Goal: Task Accomplishment & Management: Manage account settings

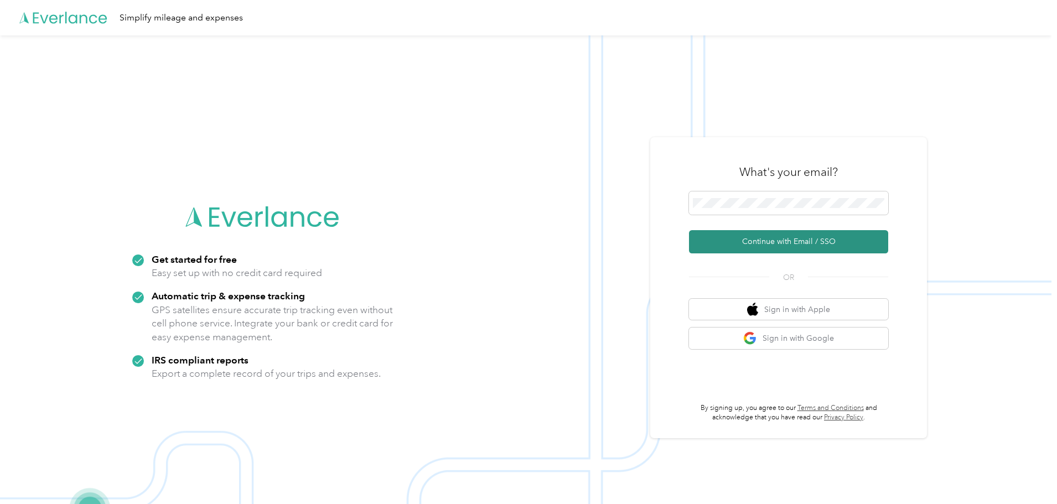
click at [803, 250] on button "Continue with Email / SSO" at bounding box center [788, 241] width 199 height 23
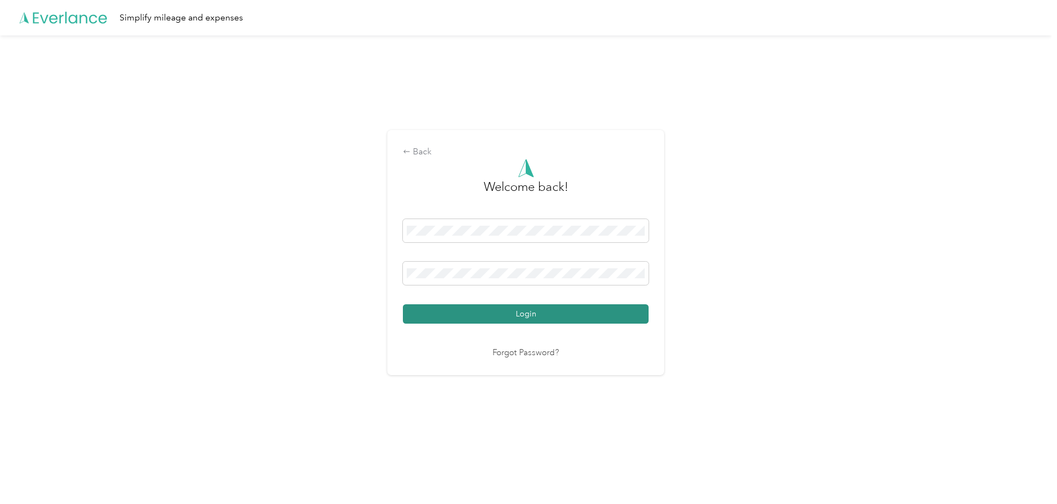
click at [568, 306] on button "Login" at bounding box center [526, 313] width 246 height 19
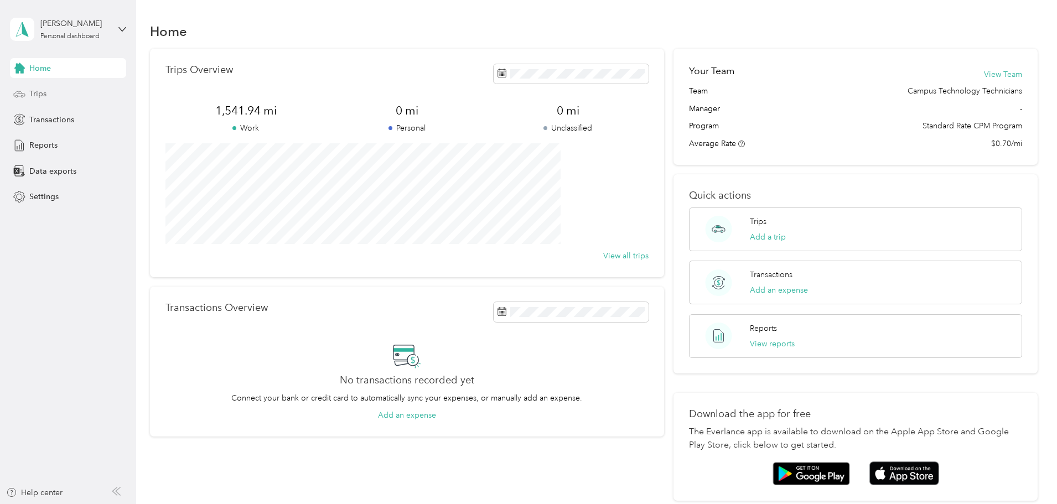
click at [37, 90] on span "Trips" at bounding box center [37, 94] width 17 height 12
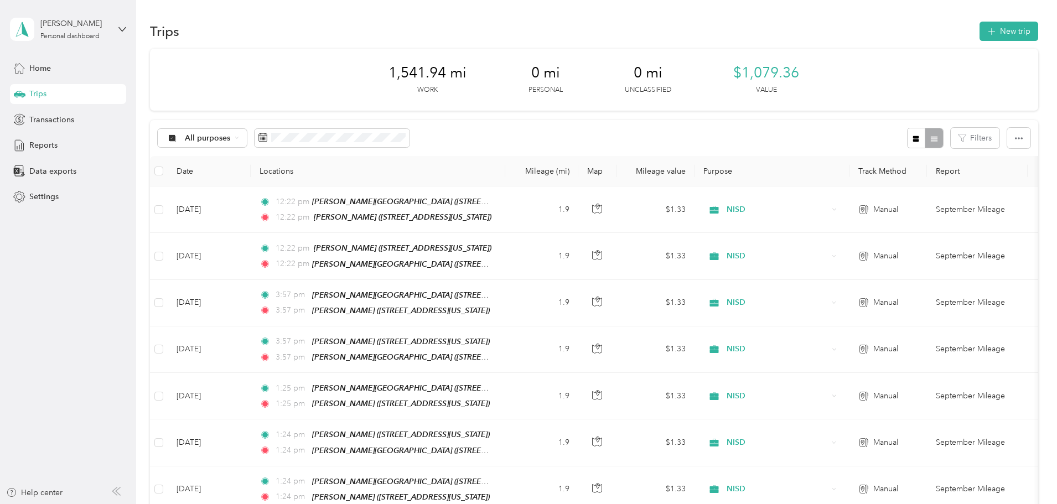
click at [741, 131] on div "All purposes Filters" at bounding box center [594, 138] width 888 height 36
click at [980, 38] on button "New trip" at bounding box center [1009, 31] width 59 height 19
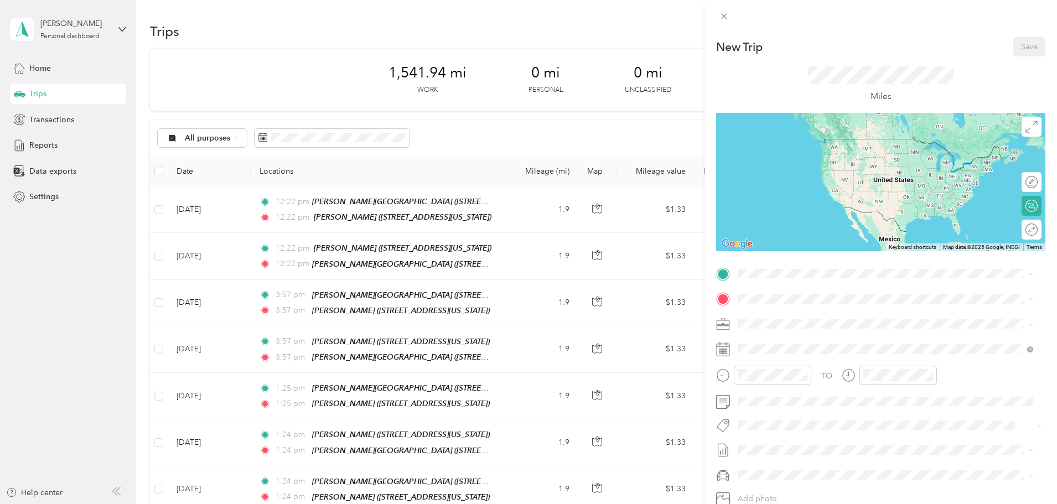
click at [841, 319] on div "TEAM [PERSON_NAME]" at bounding box center [814, 320] width 111 height 14
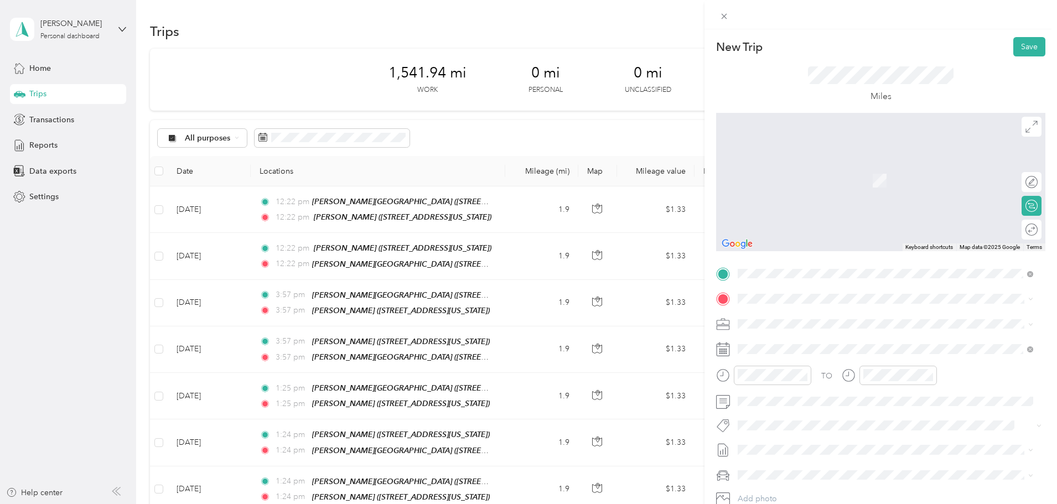
click at [834, 340] on strong "[PERSON_NAME][GEOGRAPHIC_DATA]" at bounding box center [871, 342] width 148 height 10
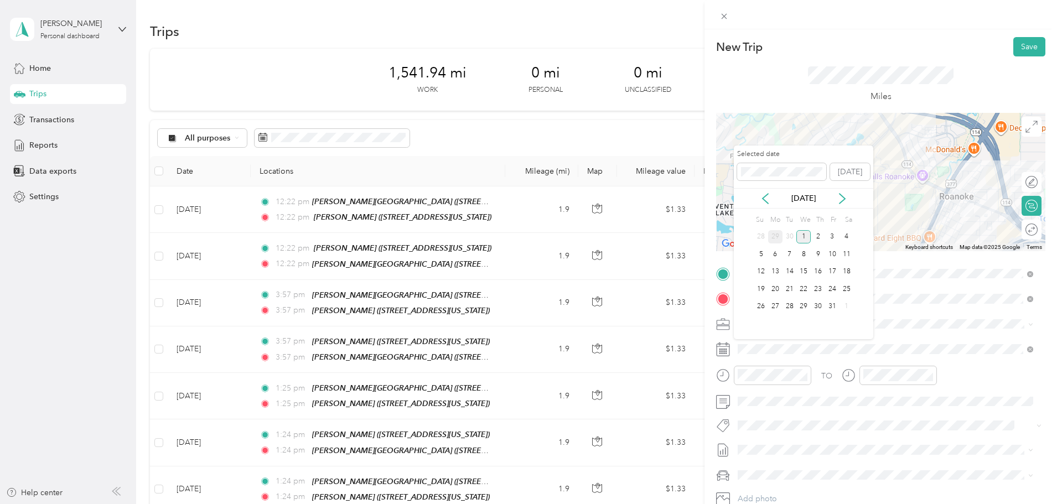
click at [773, 236] on div "29" at bounding box center [775, 237] width 14 height 14
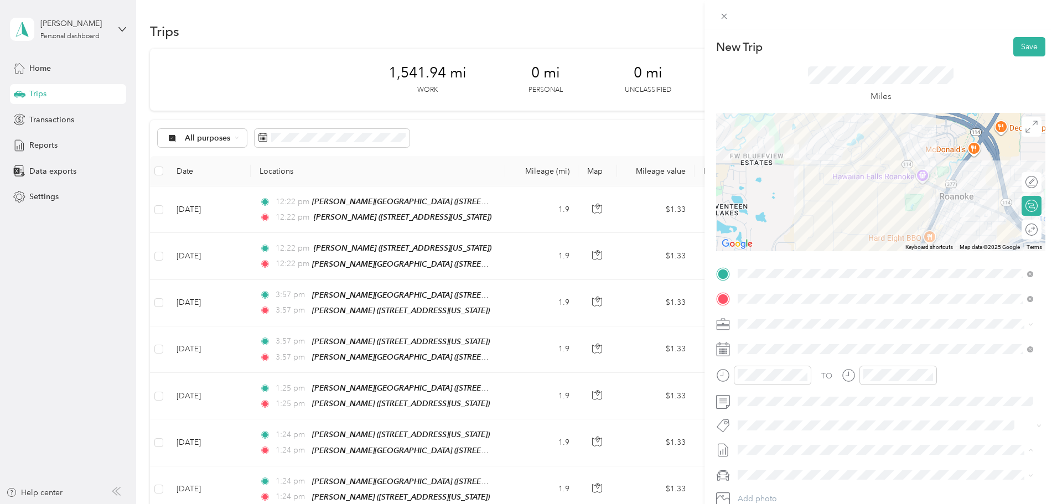
click at [820, 484] on span "September Mileage Draft" at bounding box center [886, 487] width 288 height 10
click at [1021, 45] on button "Save" at bounding box center [1030, 46] width 32 height 19
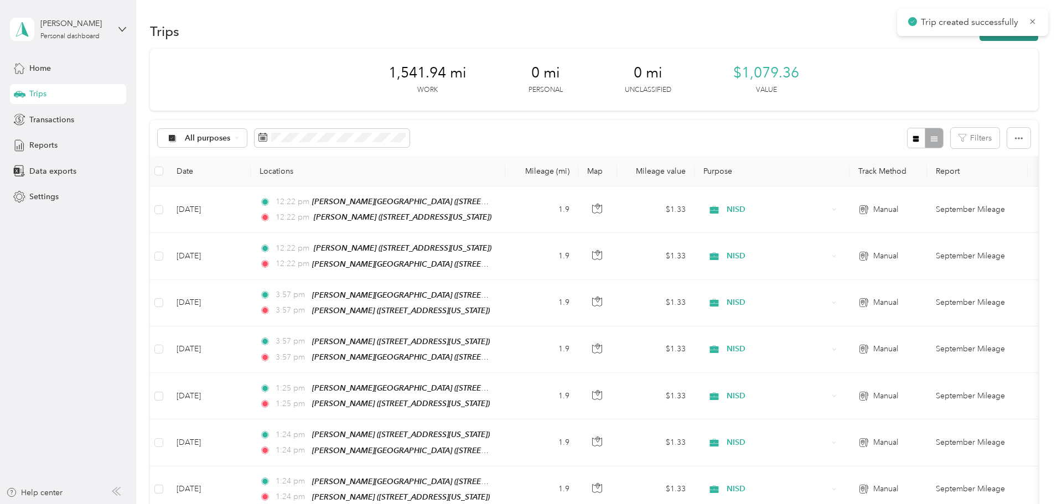
click at [980, 40] on button "New trip" at bounding box center [1009, 31] width 59 height 19
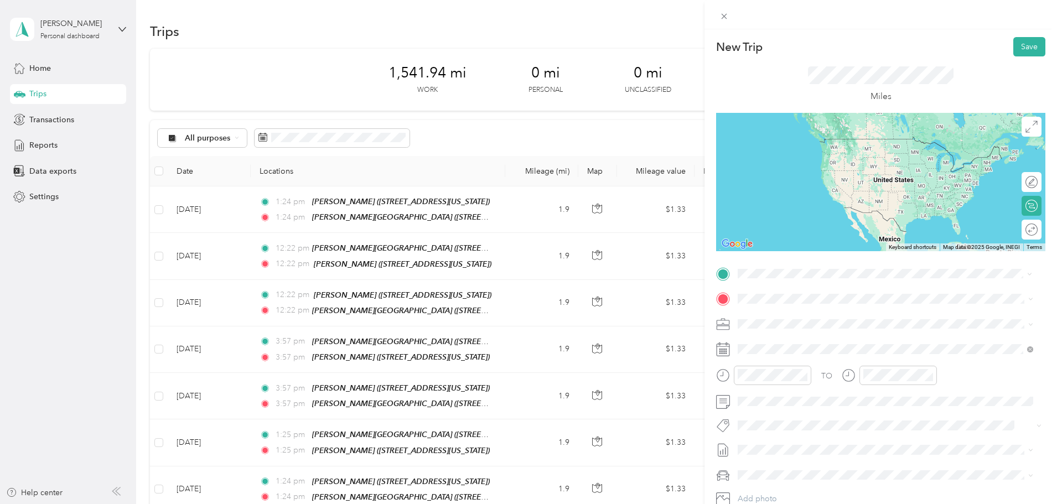
click at [827, 322] on div "TEAM [PERSON_NAME][GEOGRAPHIC_DATA]" at bounding box center [852, 319] width 186 height 14
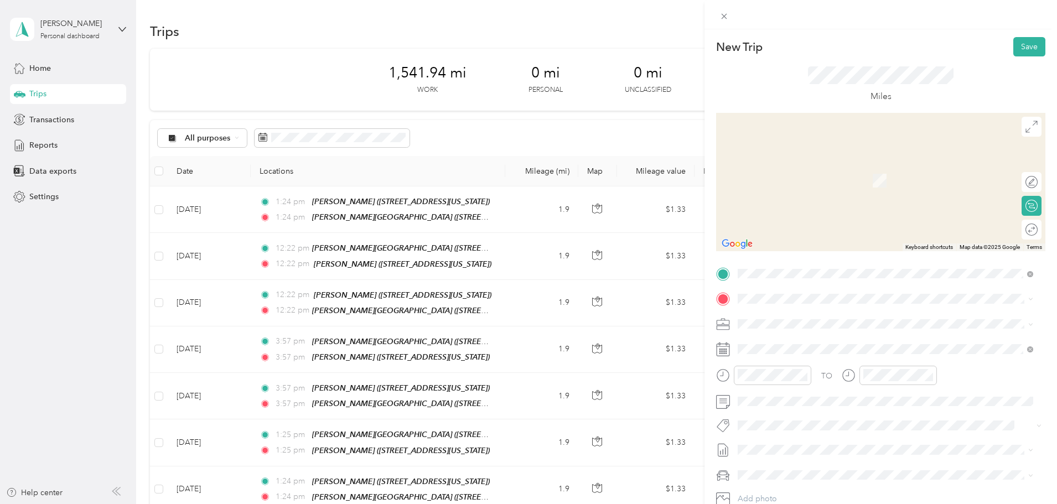
click at [833, 353] on div "TEAM [PERSON_NAME] [STREET_ADDRESS][US_STATE]" at bounding box center [814, 347] width 111 height 27
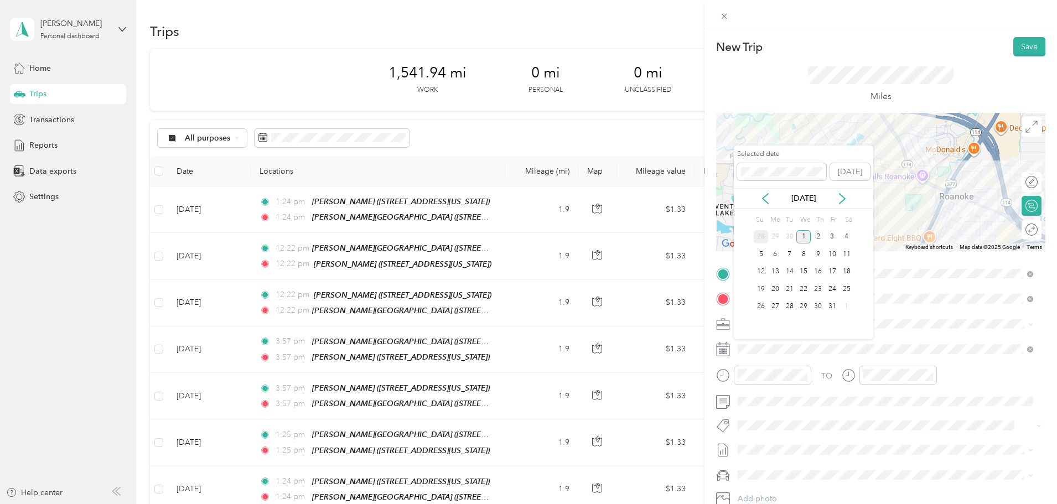
click at [761, 238] on div "28" at bounding box center [761, 237] width 14 height 14
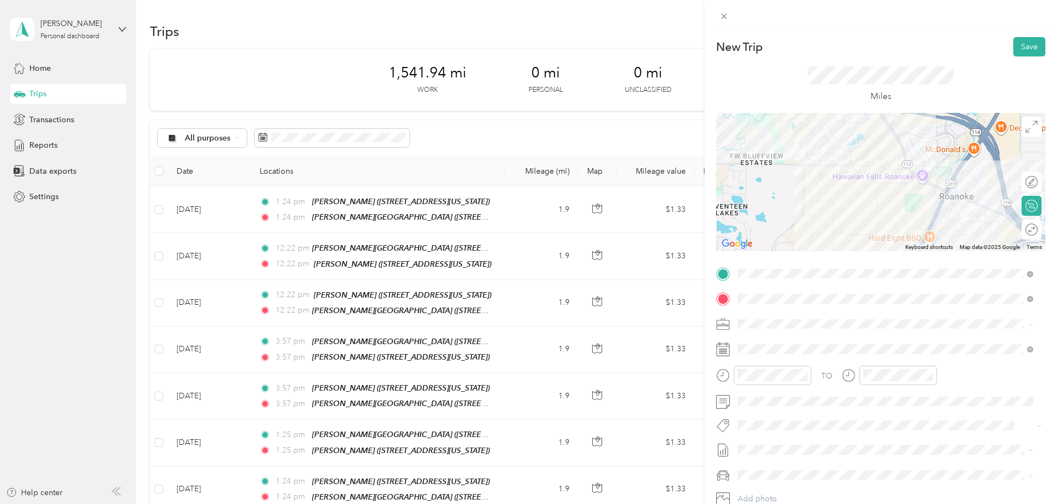
click at [794, 483] on span "September Mileage" at bounding box center [772, 486] width 69 height 12
click at [1025, 48] on button "Save" at bounding box center [1030, 46] width 32 height 19
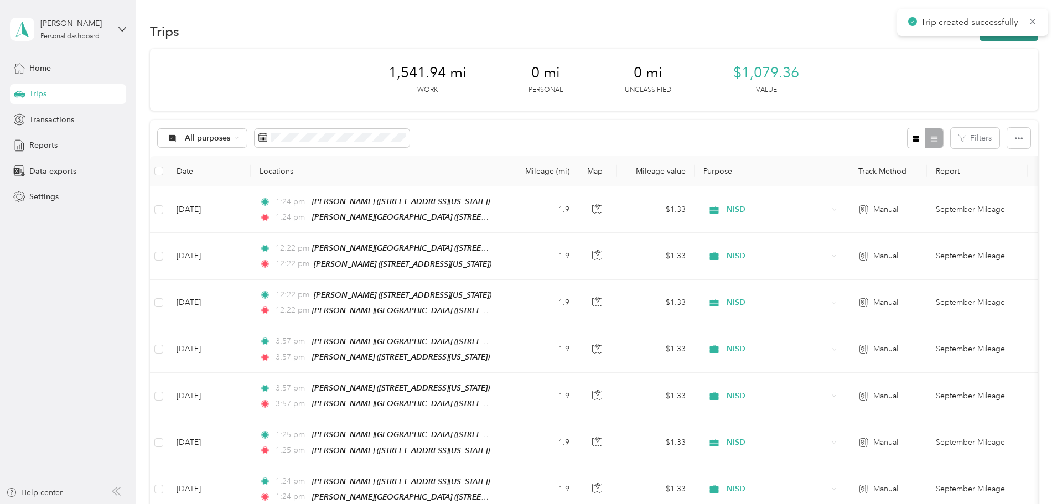
click at [980, 39] on button "New trip" at bounding box center [1009, 31] width 59 height 19
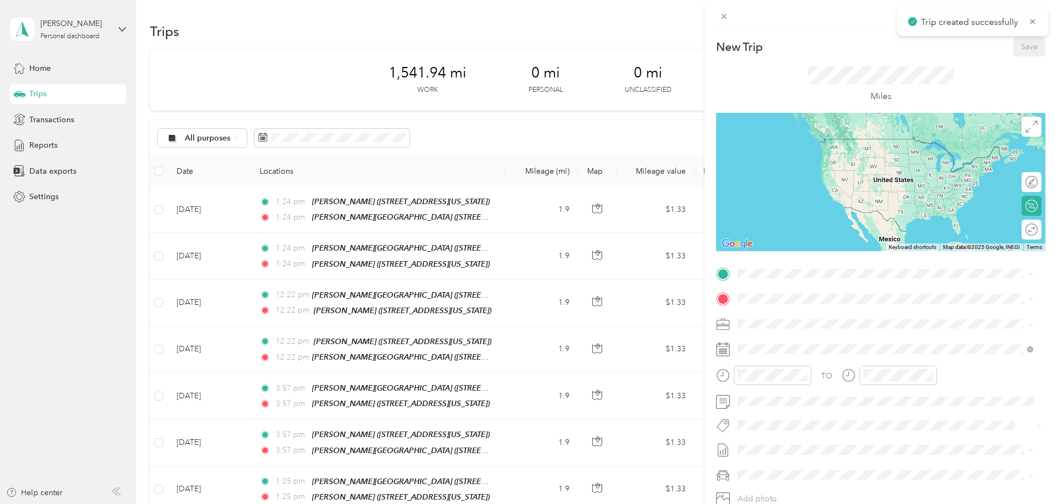
click at [818, 324] on div "TEAM [PERSON_NAME] [STREET_ADDRESS][US_STATE]" at bounding box center [814, 326] width 111 height 27
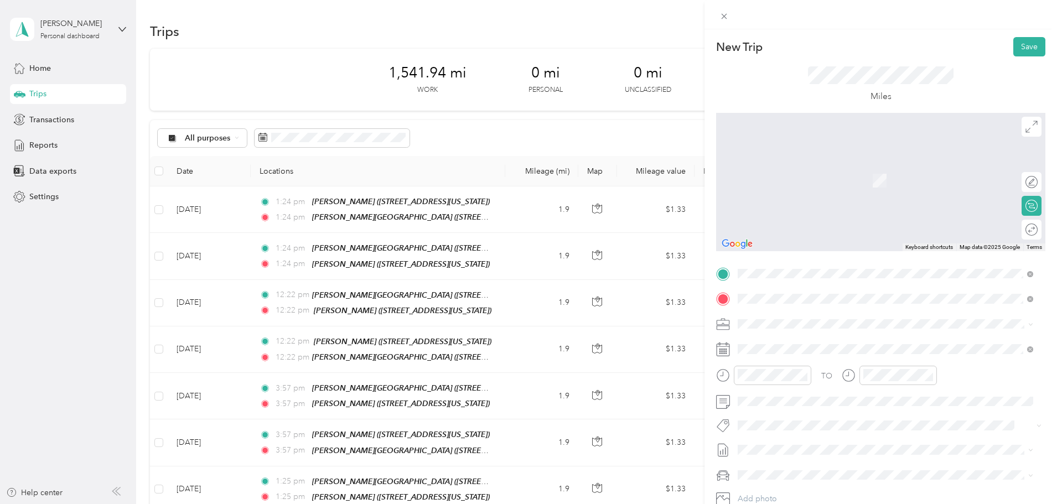
click at [831, 339] on div "TEAM [PERSON_NAME][GEOGRAPHIC_DATA]" at bounding box center [852, 345] width 186 height 14
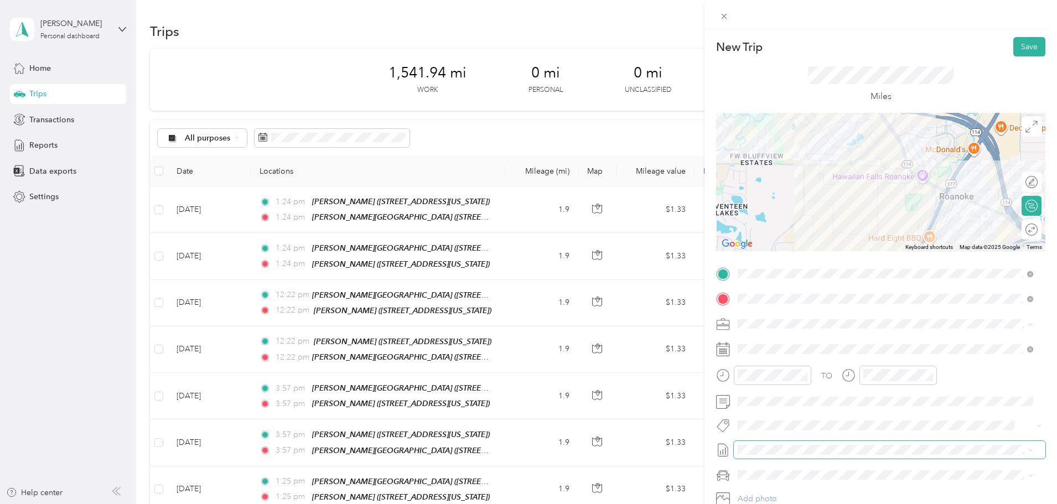
click at [804, 444] on span at bounding box center [890, 450] width 312 height 18
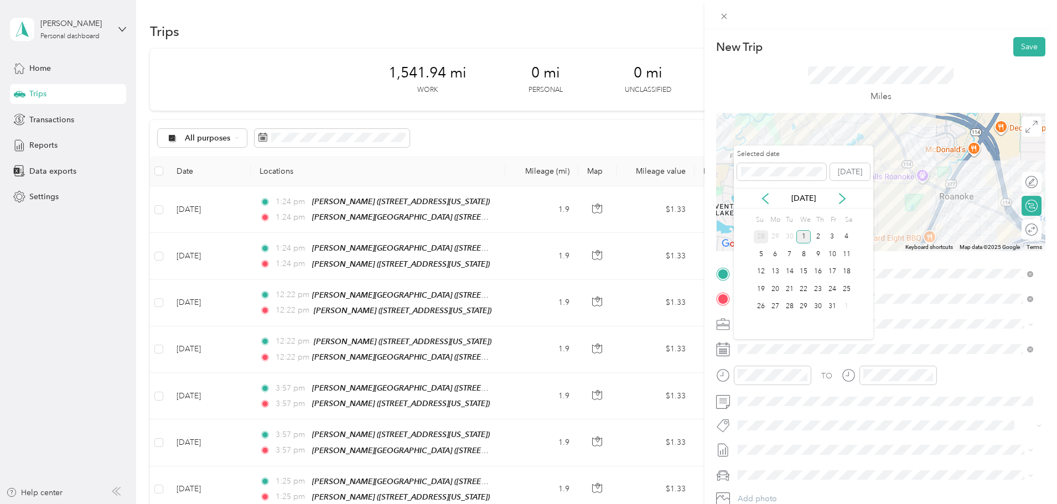
click at [758, 235] on div "28" at bounding box center [761, 237] width 14 height 14
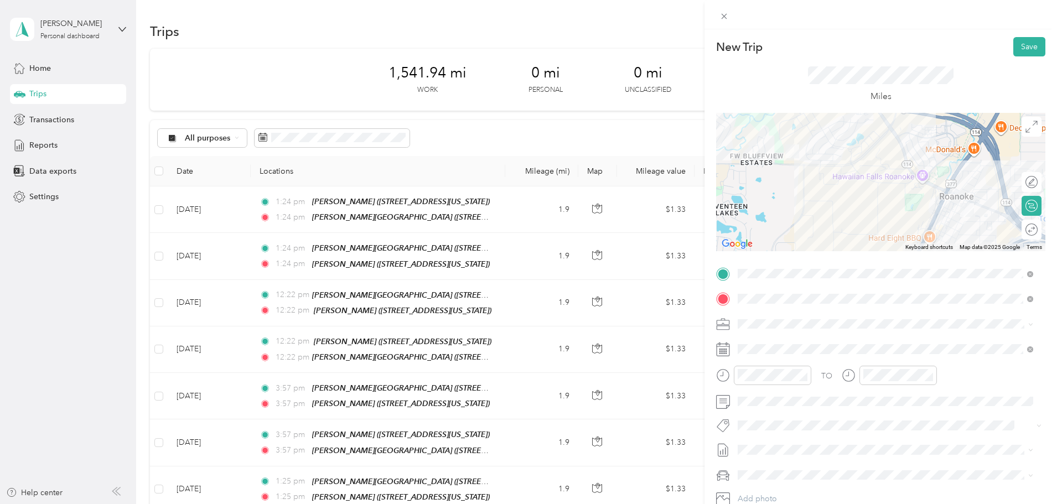
click at [813, 484] on span "September Mileage Draft" at bounding box center [886, 485] width 288 height 10
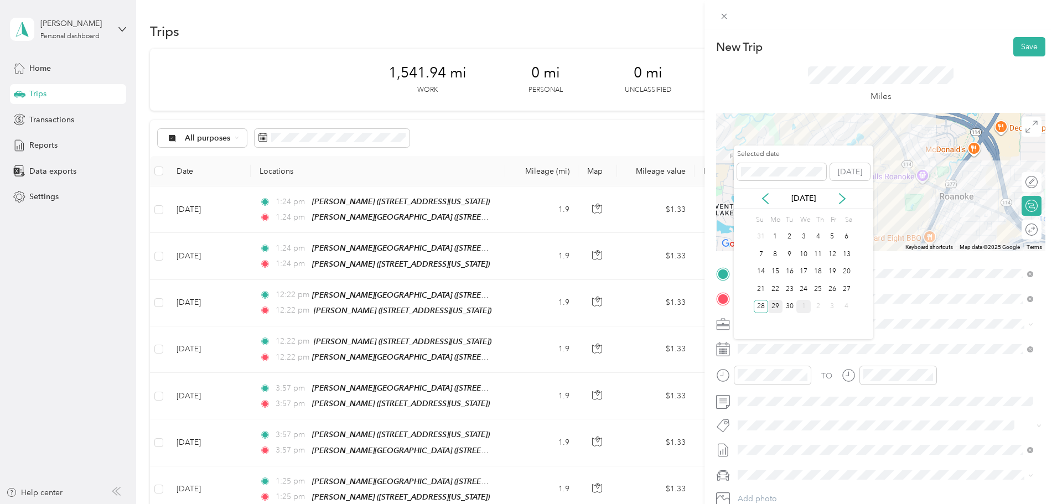
click at [773, 307] on div "29" at bounding box center [775, 307] width 14 height 14
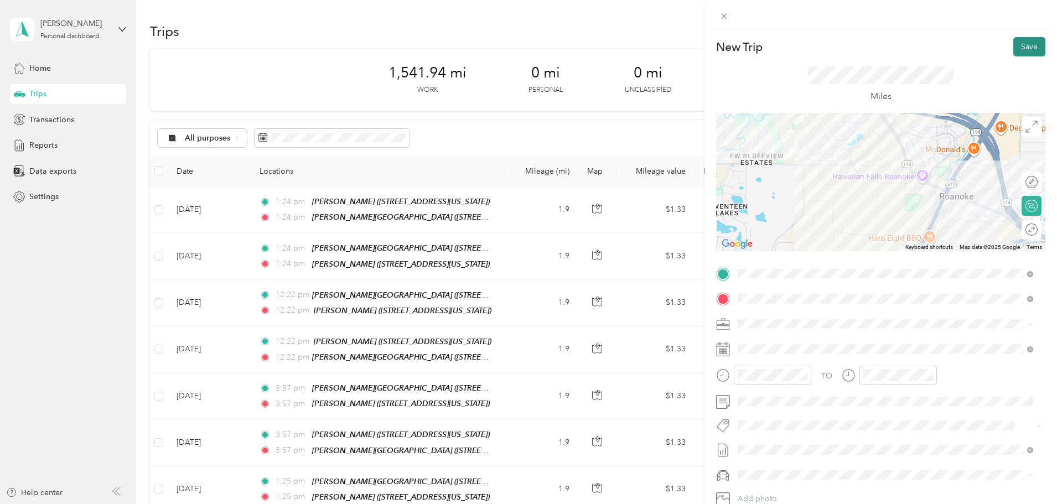
click at [1017, 50] on button "Save" at bounding box center [1030, 46] width 32 height 19
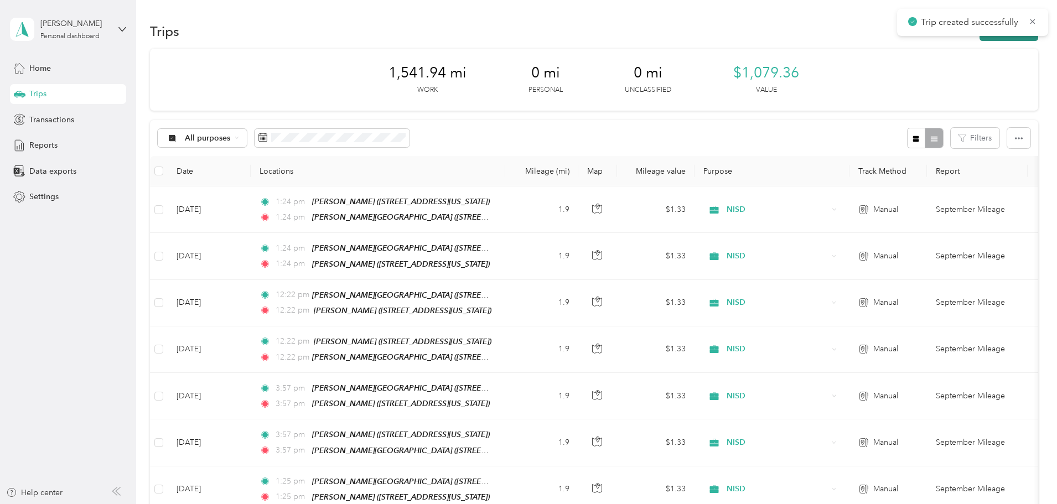
click at [980, 40] on button "New trip" at bounding box center [1009, 31] width 59 height 19
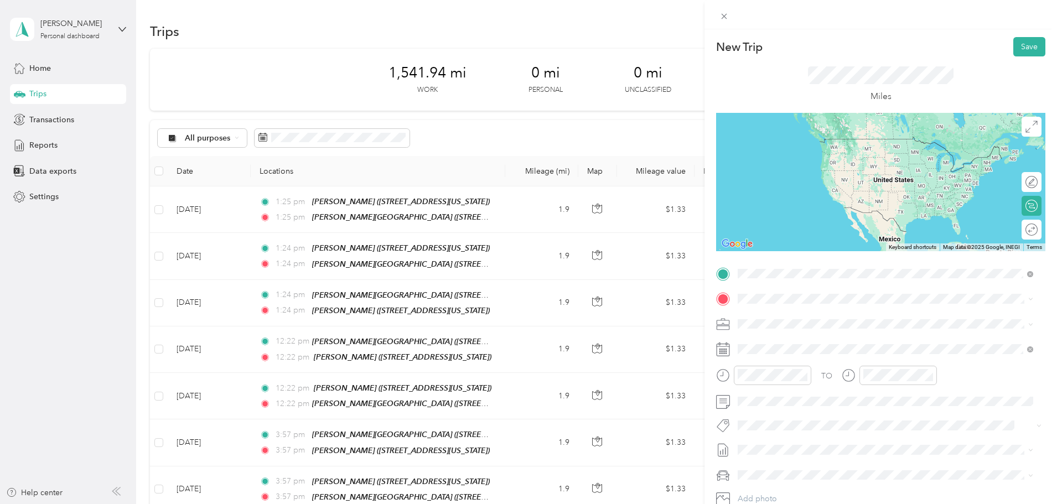
click at [815, 316] on strong "[PERSON_NAME][GEOGRAPHIC_DATA]" at bounding box center [871, 319] width 148 height 10
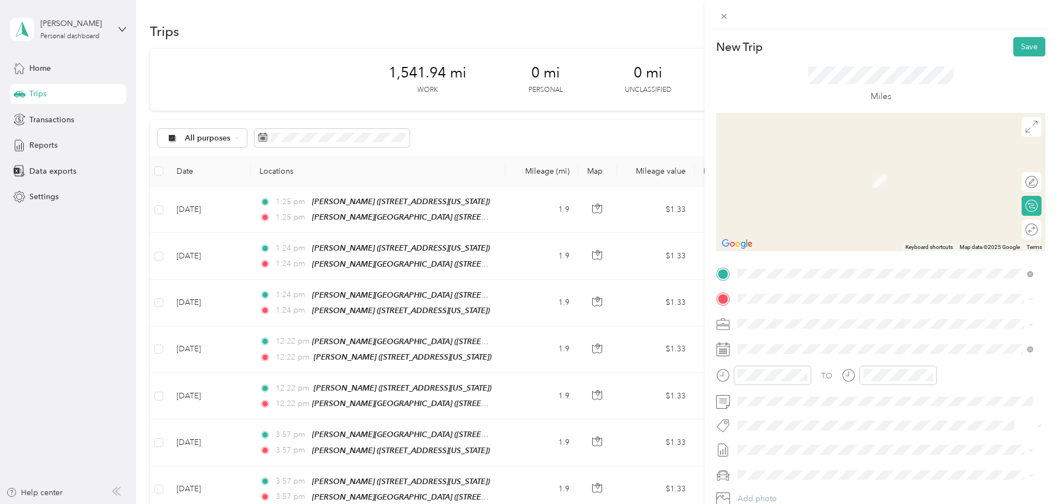
click at [833, 344] on div "TEAM [PERSON_NAME]" at bounding box center [814, 342] width 111 height 14
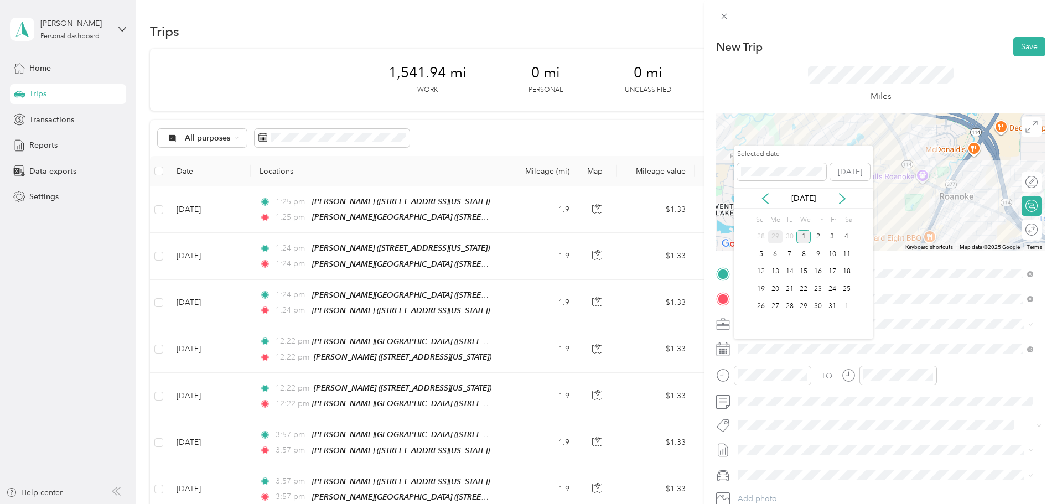
click at [776, 236] on div "29" at bounding box center [775, 237] width 14 height 14
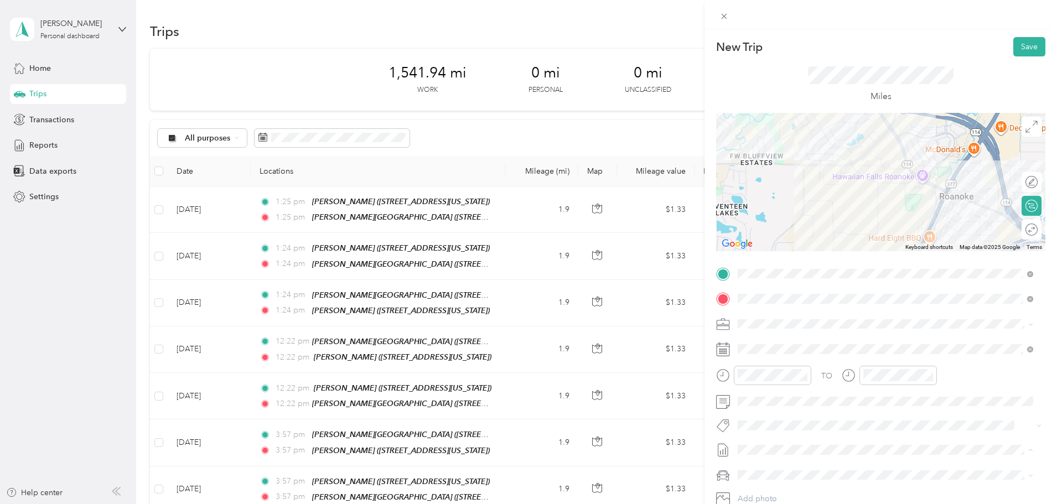
click at [796, 484] on span "September Mileage" at bounding box center [772, 487] width 69 height 12
click at [1016, 48] on button "Save" at bounding box center [1030, 46] width 32 height 19
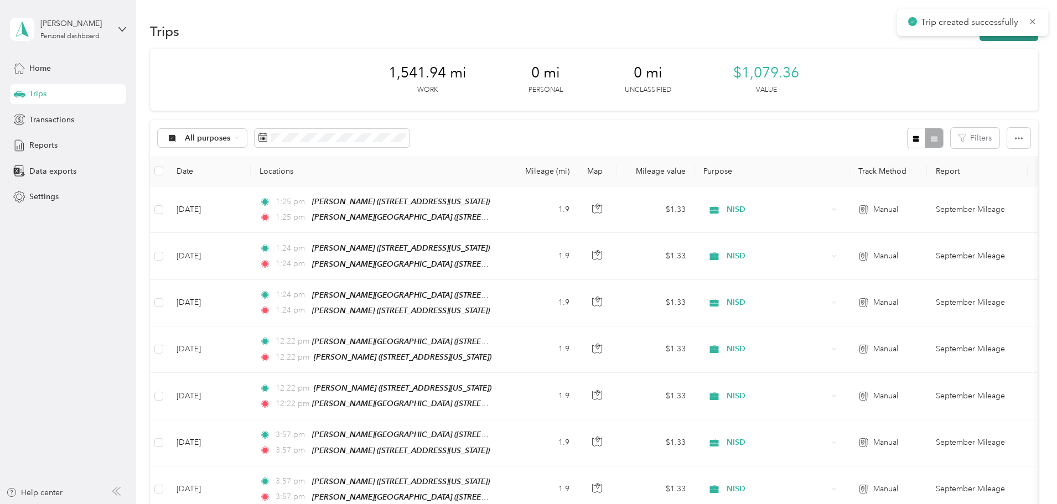
click at [980, 37] on button "New trip" at bounding box center [1009, 31] width 59 height 19
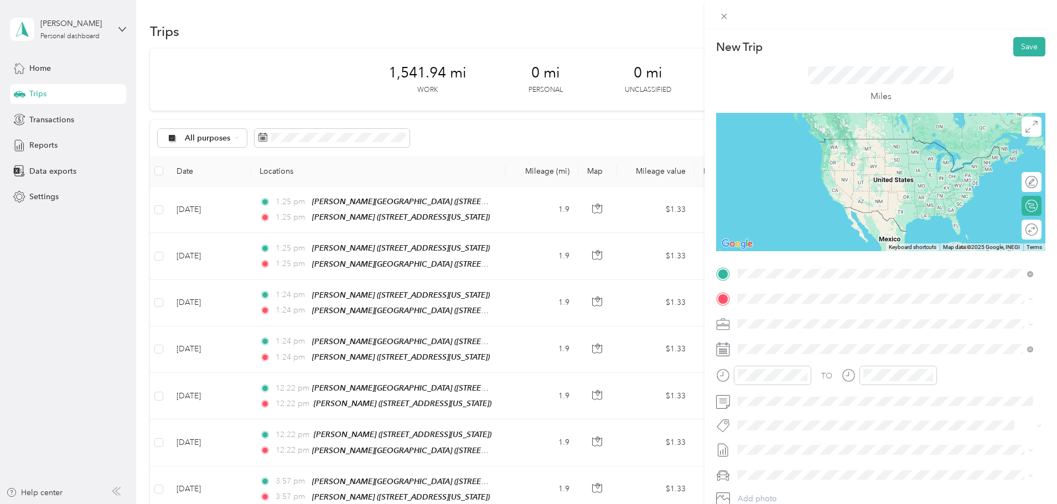
click at [842, 319] on div "TEAM [PERSON_NAME]" at bounding box center [814, 320] width 111 height 14
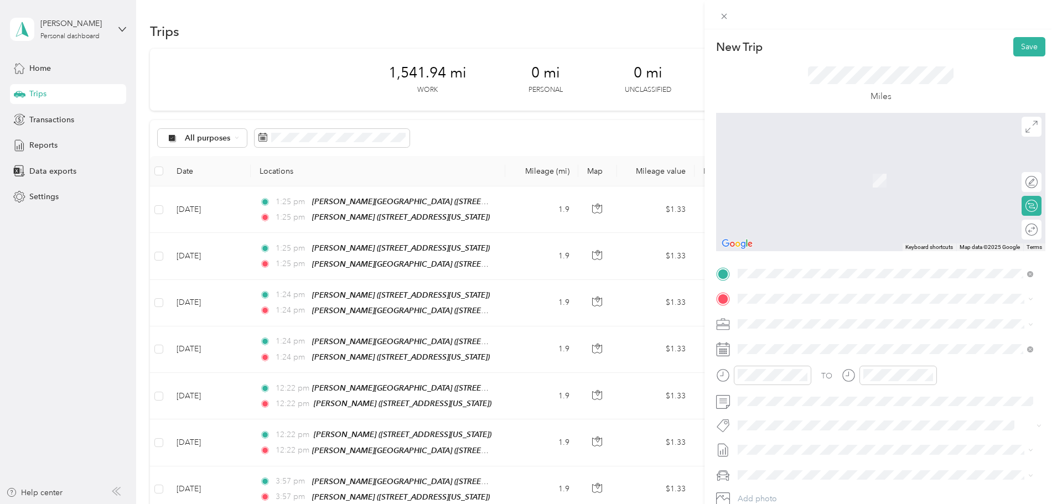
click at [831, 360] on div "TEAM [PERSON_NAME][GEOGRAPHIC_DATA] [STREET_ADDRESS][PERSON_NAME][US_STATE]" at bounding box center [852, 350] width 186 height 27
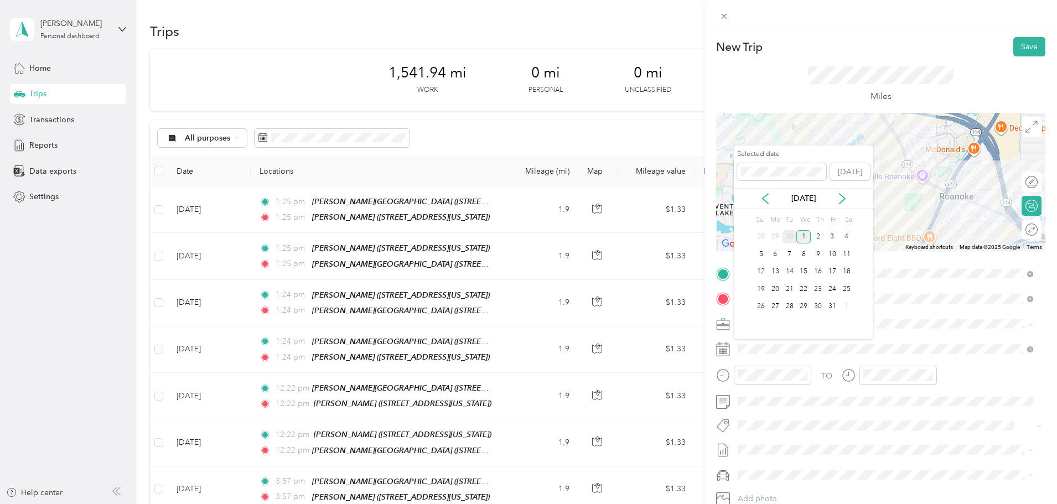
click at [787, 235] on div "30" at bounding box center [790, 237] width 14 height 14
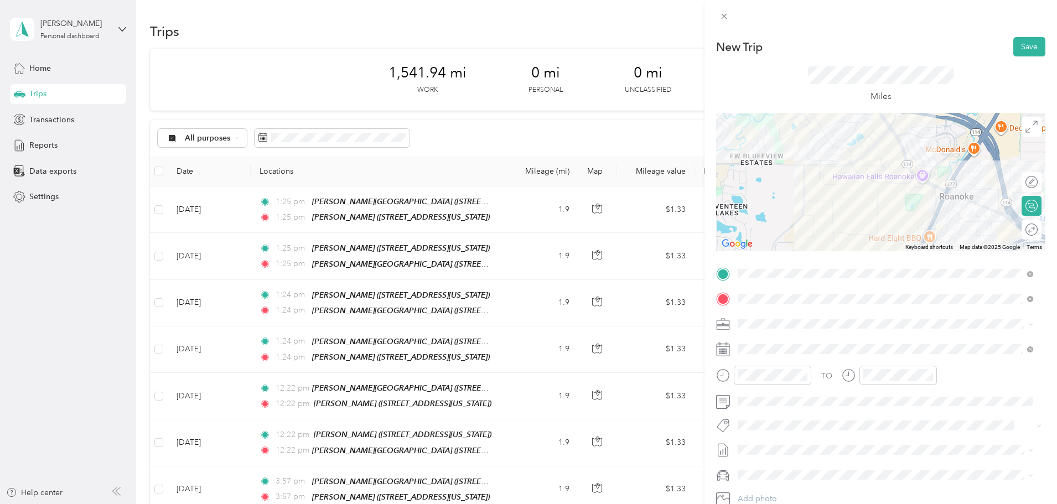
click at [793, 479] on li "September Mileage Draft" at bounding box center [885, 484] width 303 height 18
click at [1016, 51] on button "Save" at bounding box center [1030, 46] width 32 height 19
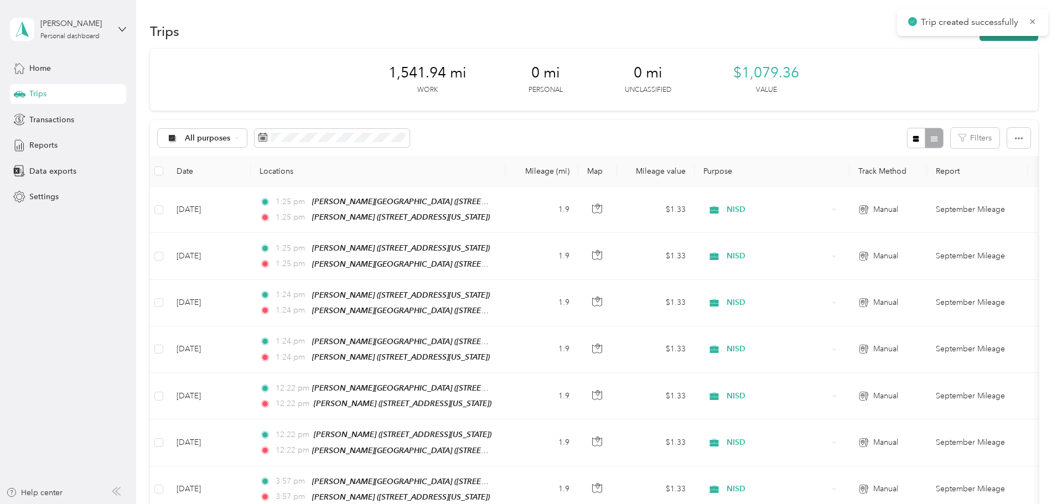
click at [980, 39] on button "New trip" at bounding box center [1009, 31] width 59 height 19
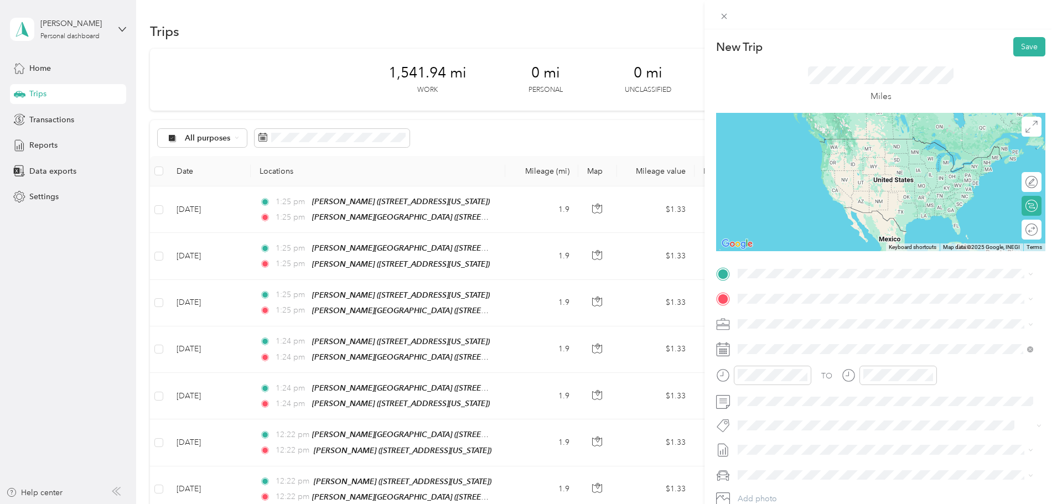
click at [820, 314] on div "TEAM [PERSON_NAME][GEOGRAPHIC_DATA]" at bounding box center [852, 315] width 186 height 14
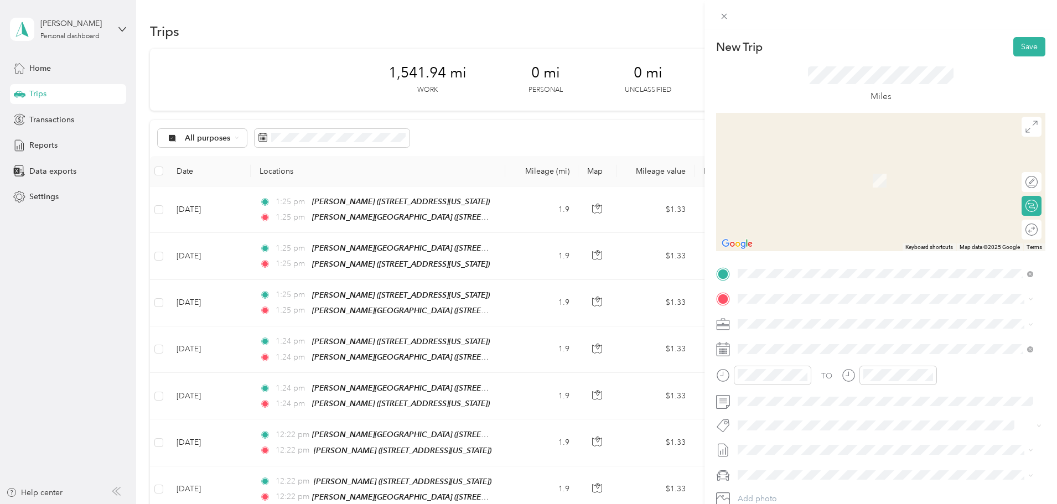
click at [818, 346] on div "TEAM [PERSON_NAME]" at bounding box center [814, 344] width 111 height 14
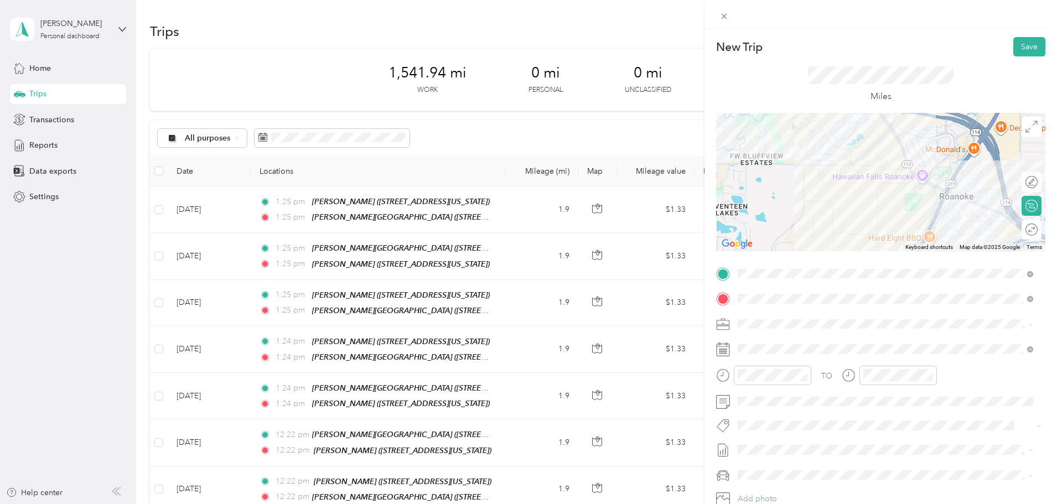
click at [789, 339] on div "TO Add photo" at bounding box center [880, 398] width 329 height 267
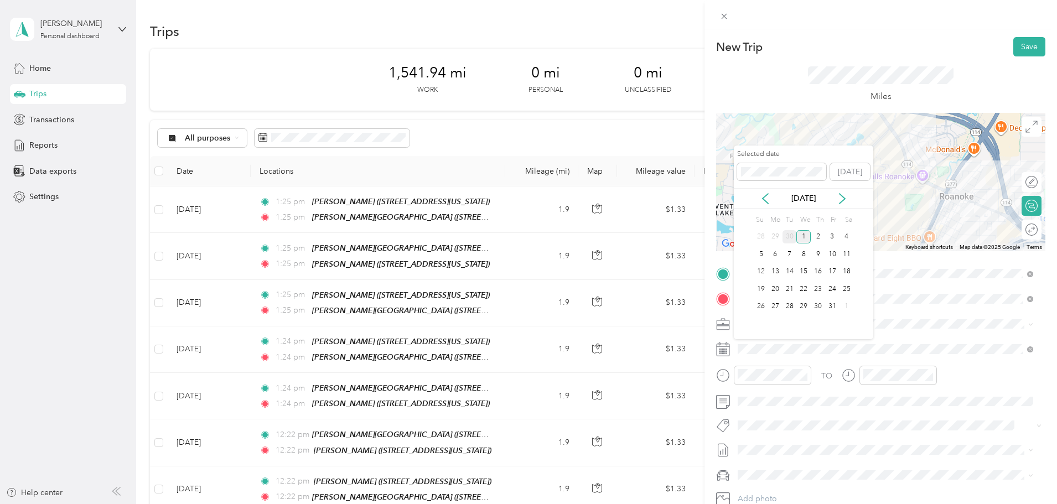
click at [792, 235] on div "30" at bounding box center [790, 237] width 14 height 14
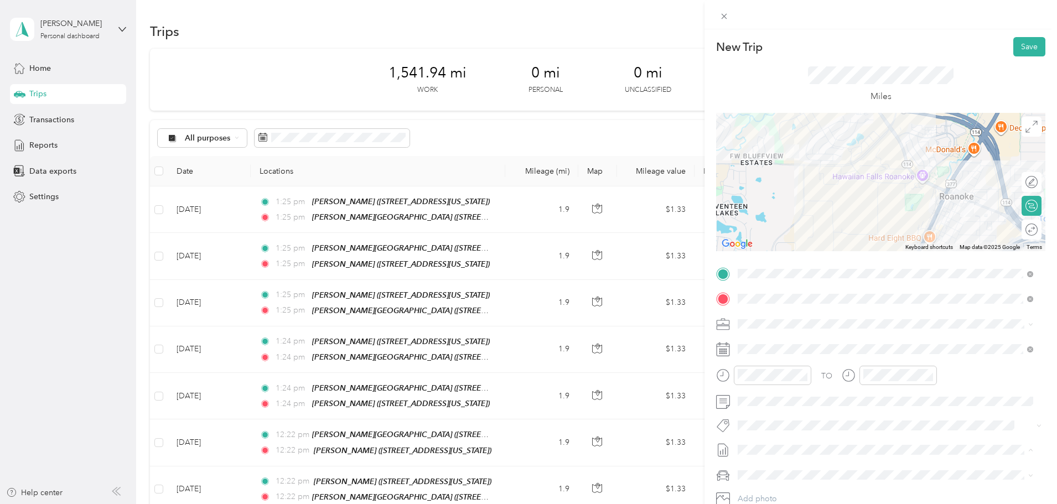
click at [797, 484] on span "September Mileage" at bounding box center [772, 487] width 69 height 12
click at [1014, 51] on button "Save" at bounding box center [1030, 46] width 32 height 19
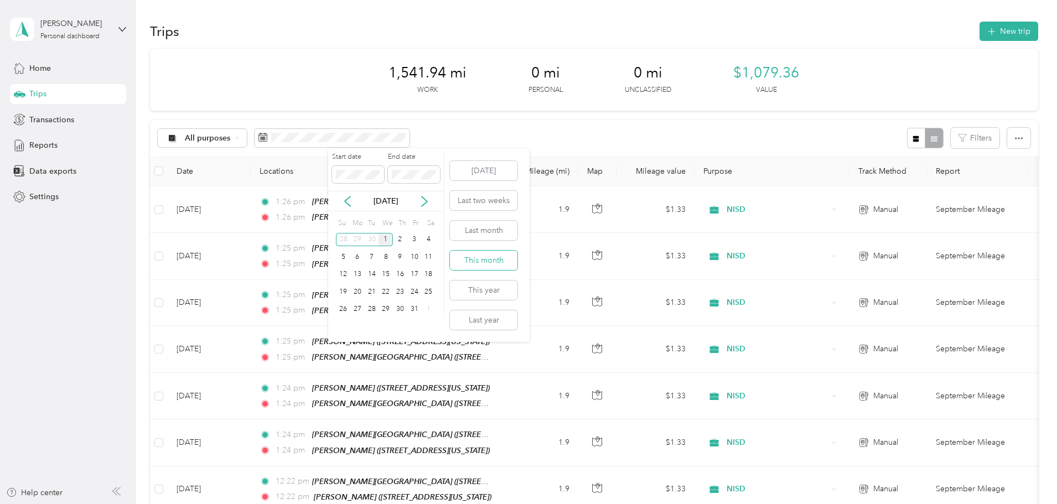
click at [508, 262] on button "This month" at bounding box center [484, 260] width 68 height 19
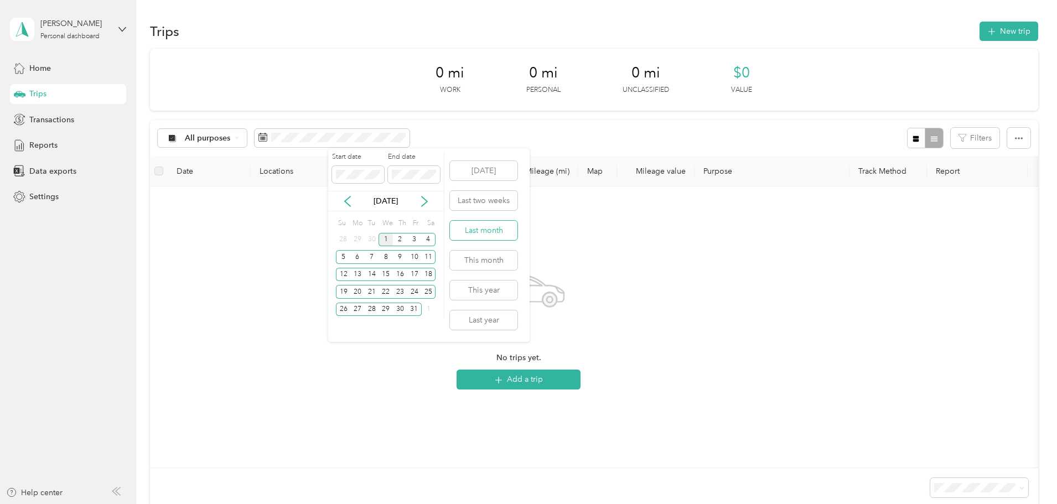
click at [486, 236] on button "Last month" at bounding box center [484, 230] width 68 height 19
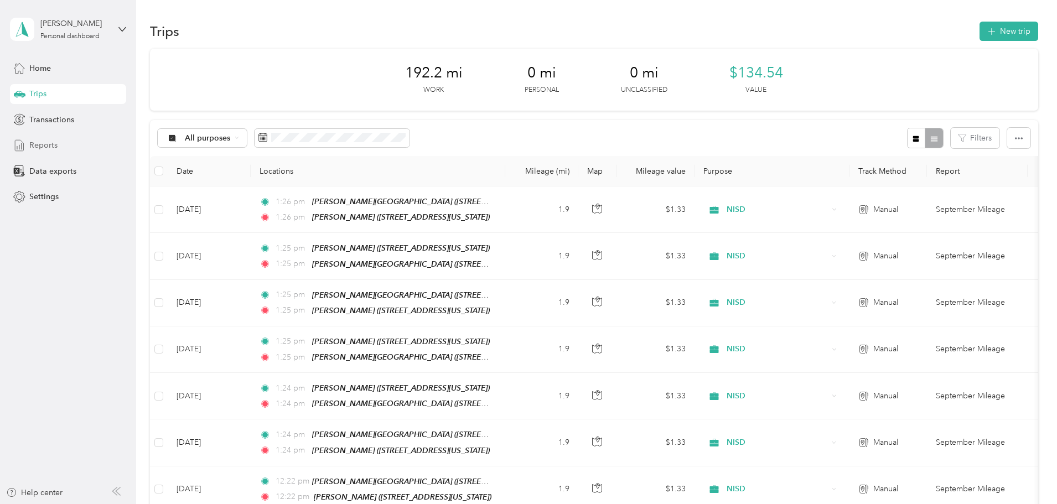
click at [53, 143] on span "Reports" at bounding box center [43, 145] width 28 height 12
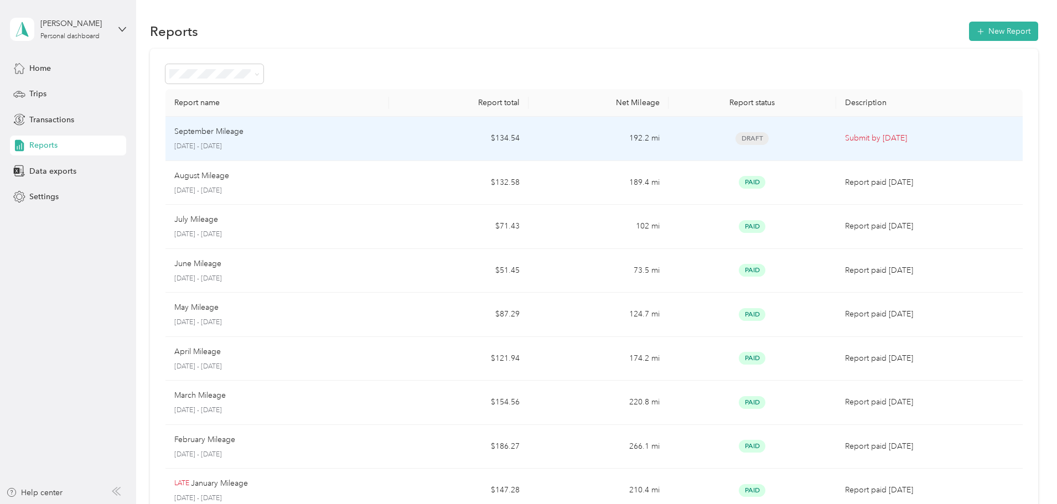
click at [862, 144] on p "Submit by [DATE]" at bounding box center [929, 138] width 169 height 12
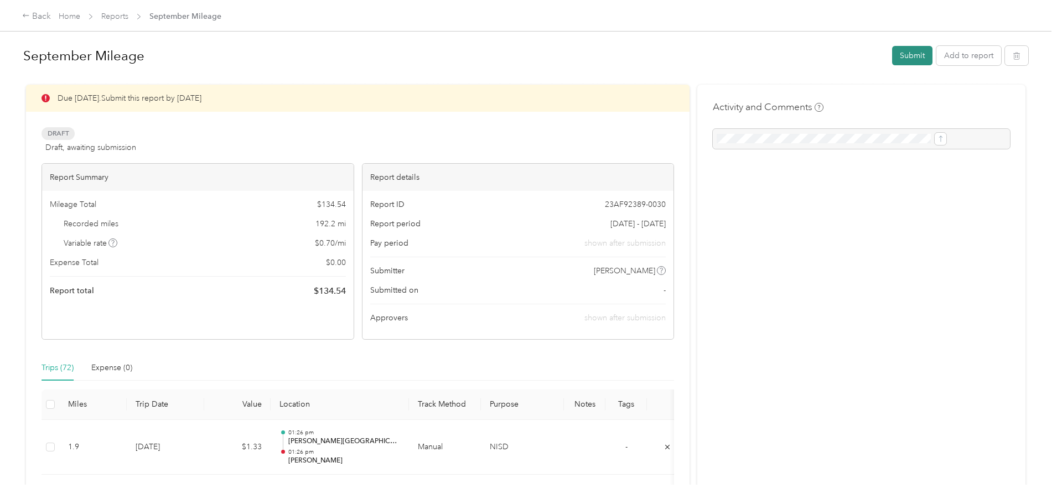
click at [892, 58] on button "Submit" at bounding box center [912, 55] width 40 height 19
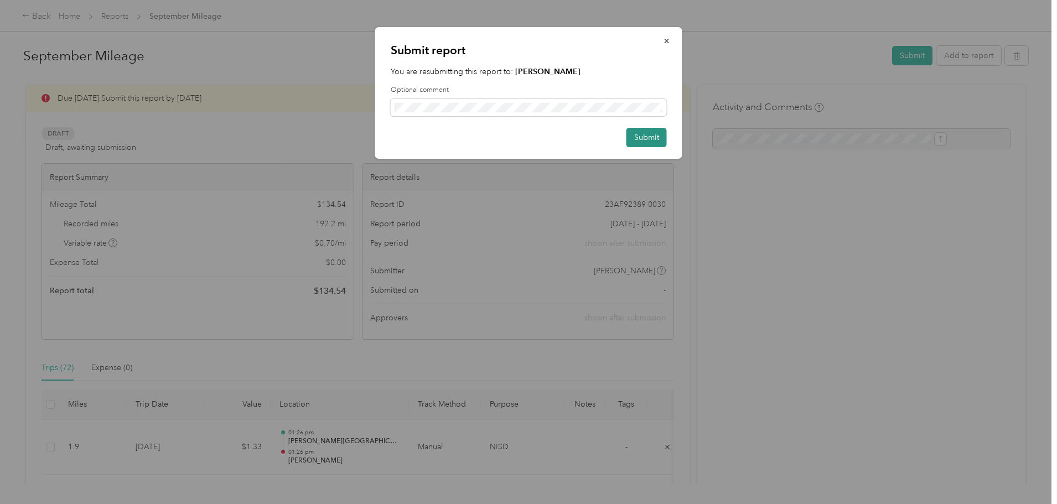
click at [638, 138] on button "Submit" at bounding box center [647, 137] width 40 height 19
